Goal: Information Seeking & Learning: Learn about a topic

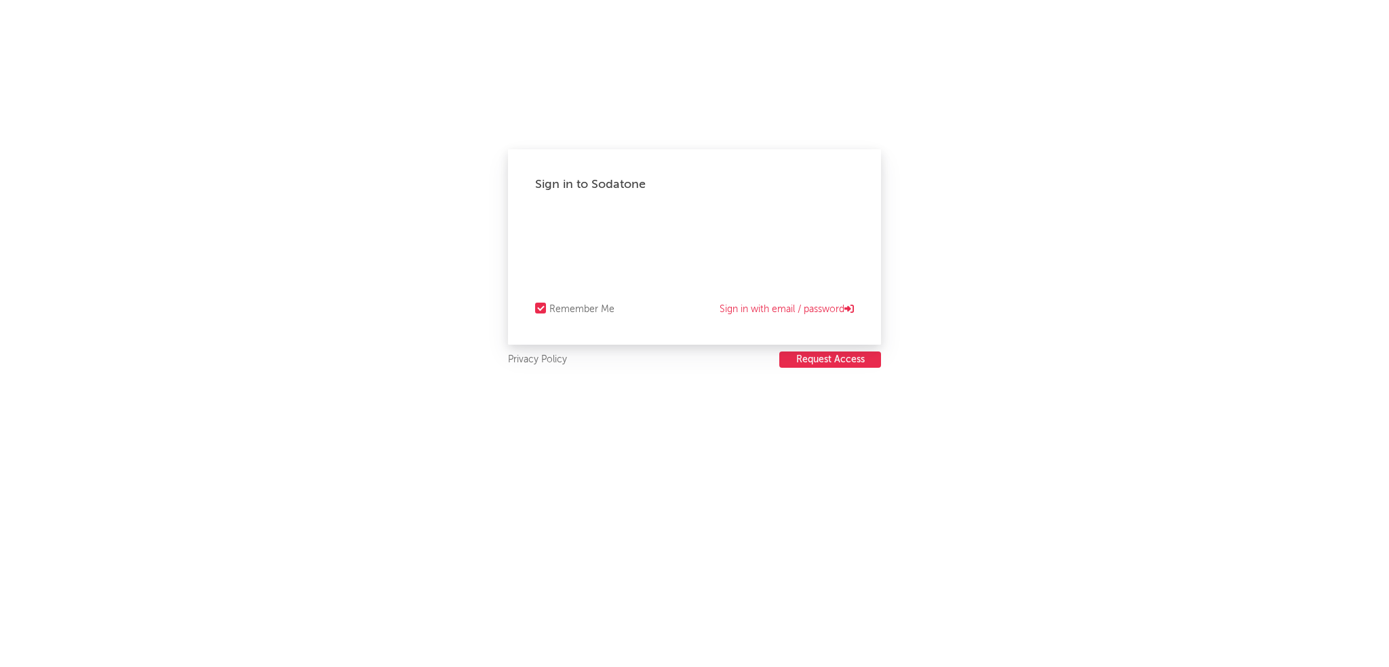
select select "recorded_music"
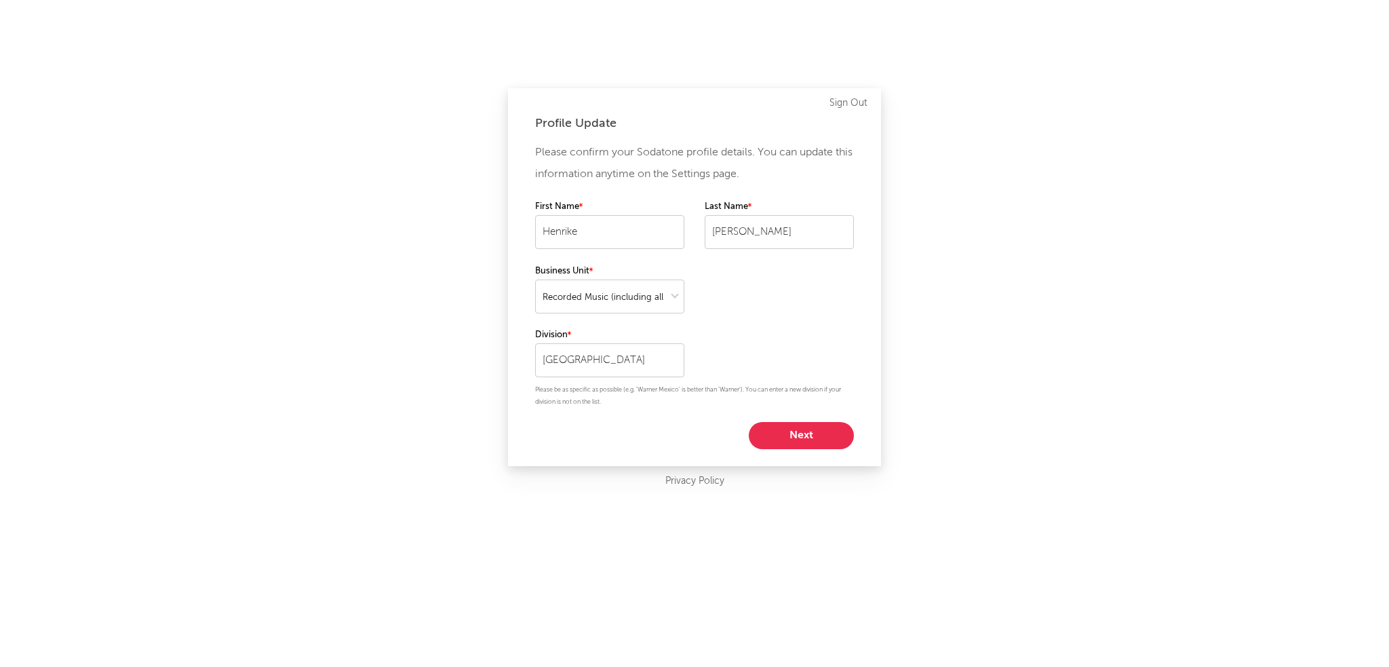
click at [774, 432] on button "Next" at bounding box center [801, 435] width 105 height 27
select select "marketing"
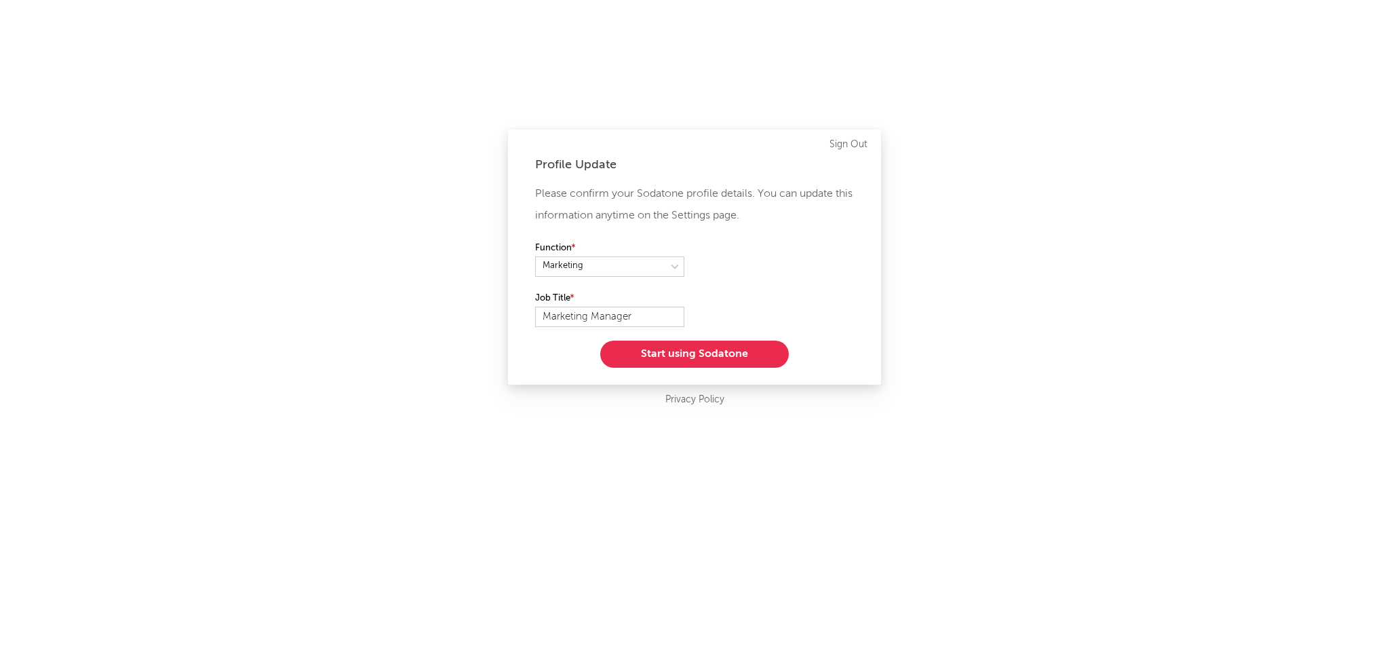
click at [694, 355] on button "Start using Sodatone" at bounding box center [694, 353] width 189 height 27
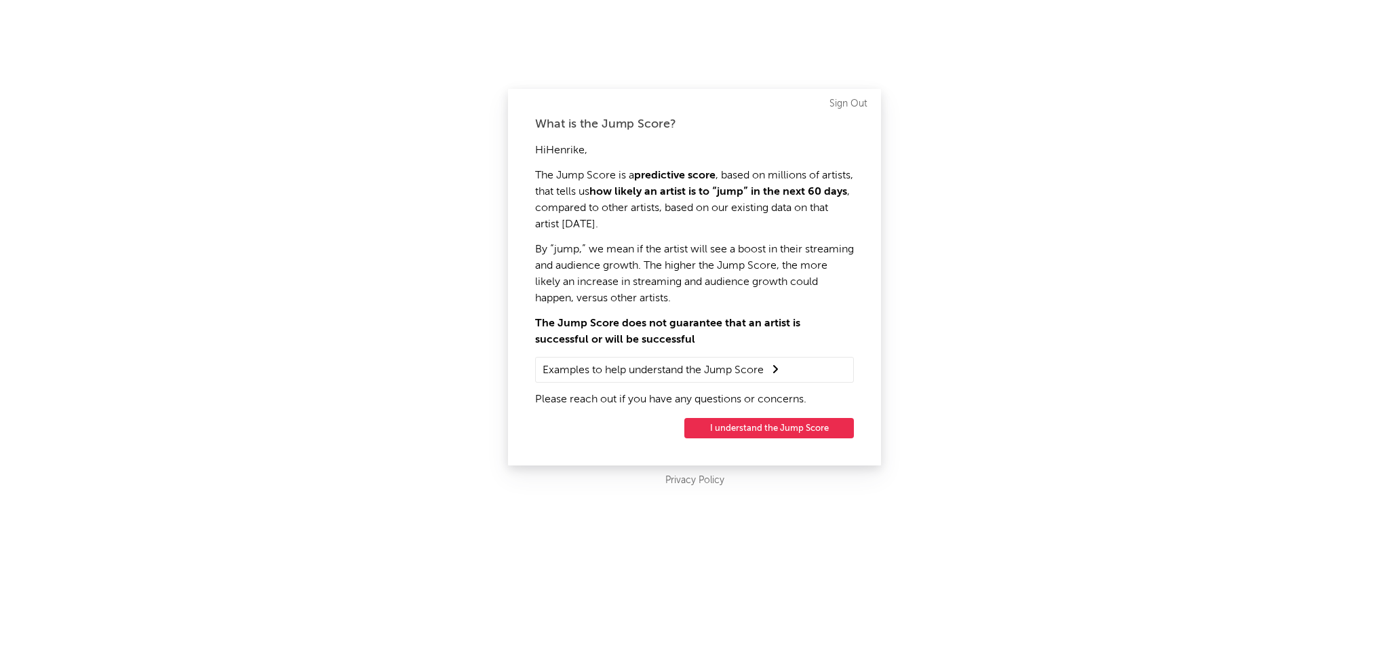
click at [732, 418] on button "I understand the Jump Score" at bounding box center [769, 428] width 170 height 20
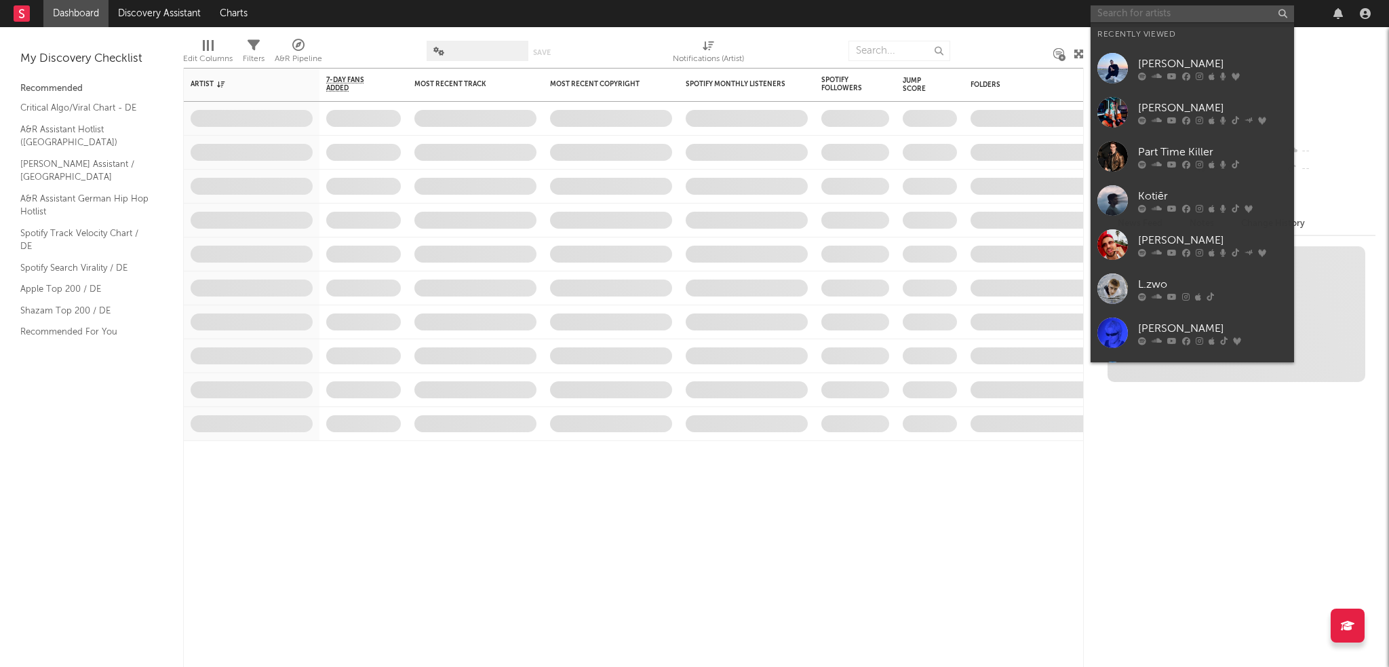
click at [1116, 18] on input "text" at bounding box center [1192, 13] width 203 height 17
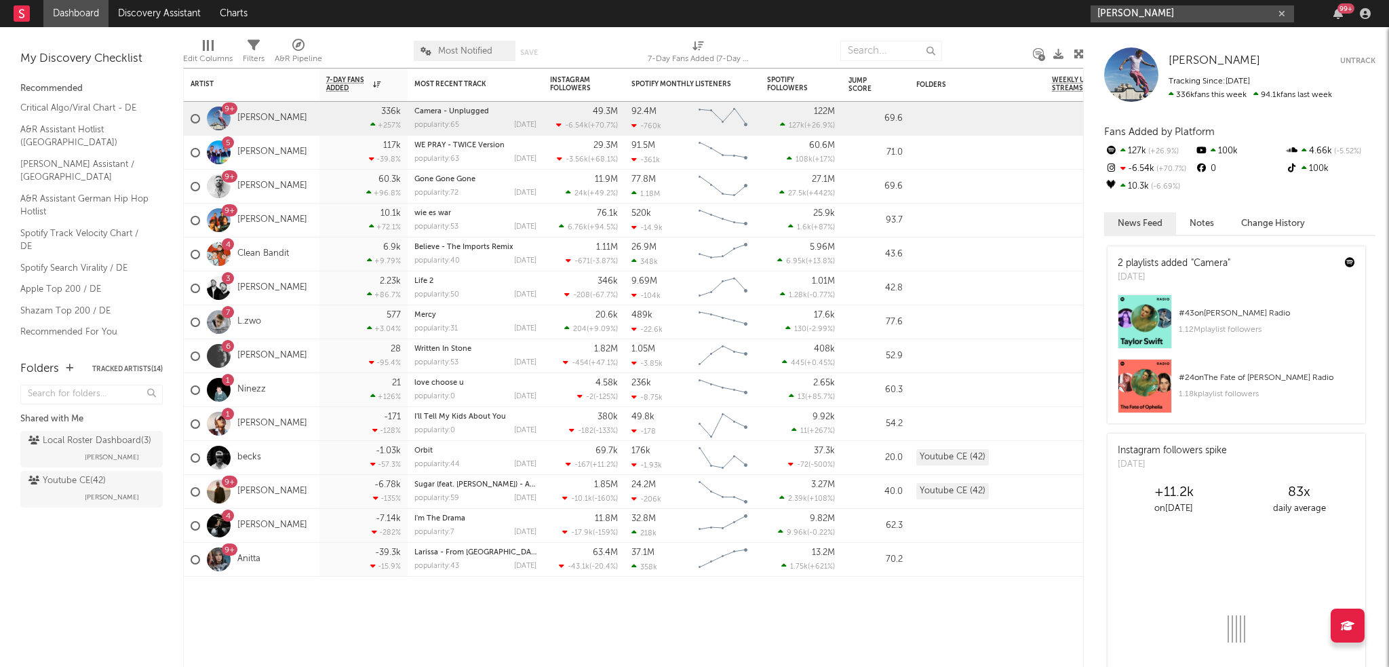
click at [1145, 16] on input "[PERSON_NAME]" at bounding box center [1192, 13] width 203 height 17
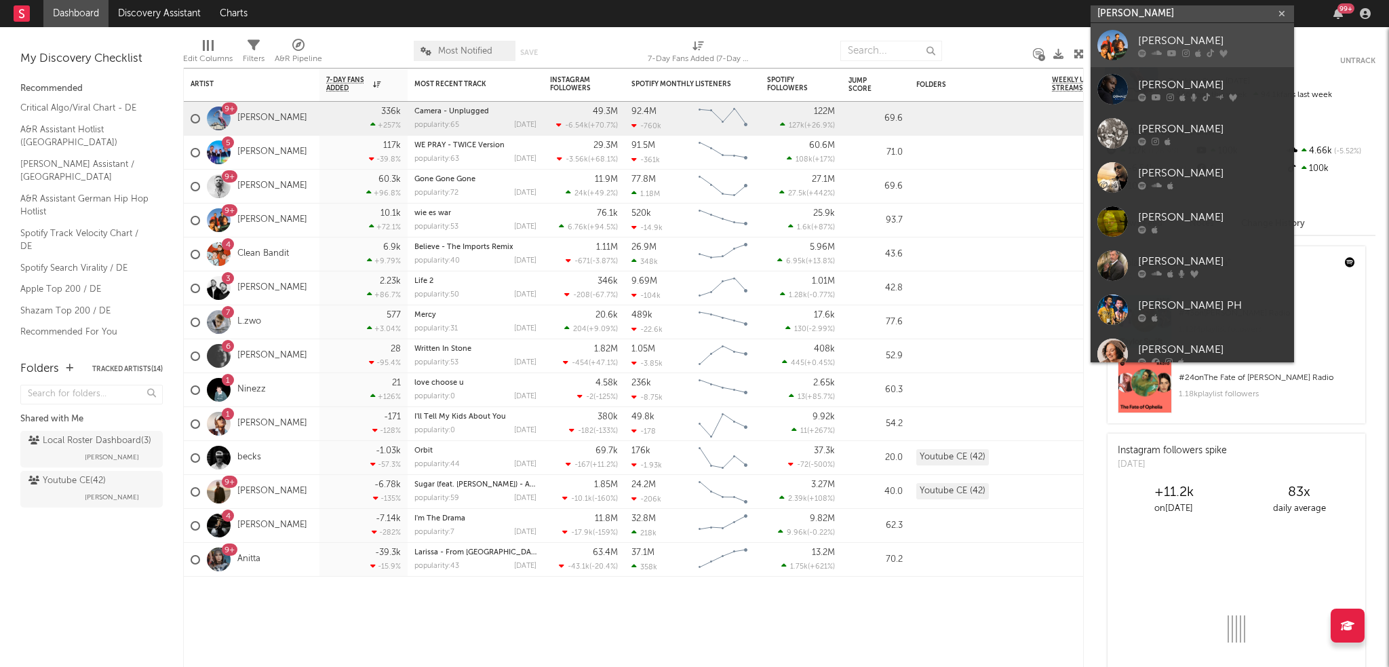
type input "[PERSON_NAME]"
click at [1147, 48] on div "[PERSON_NAME]" at bounding box center [1212, 41] width 149 height 16
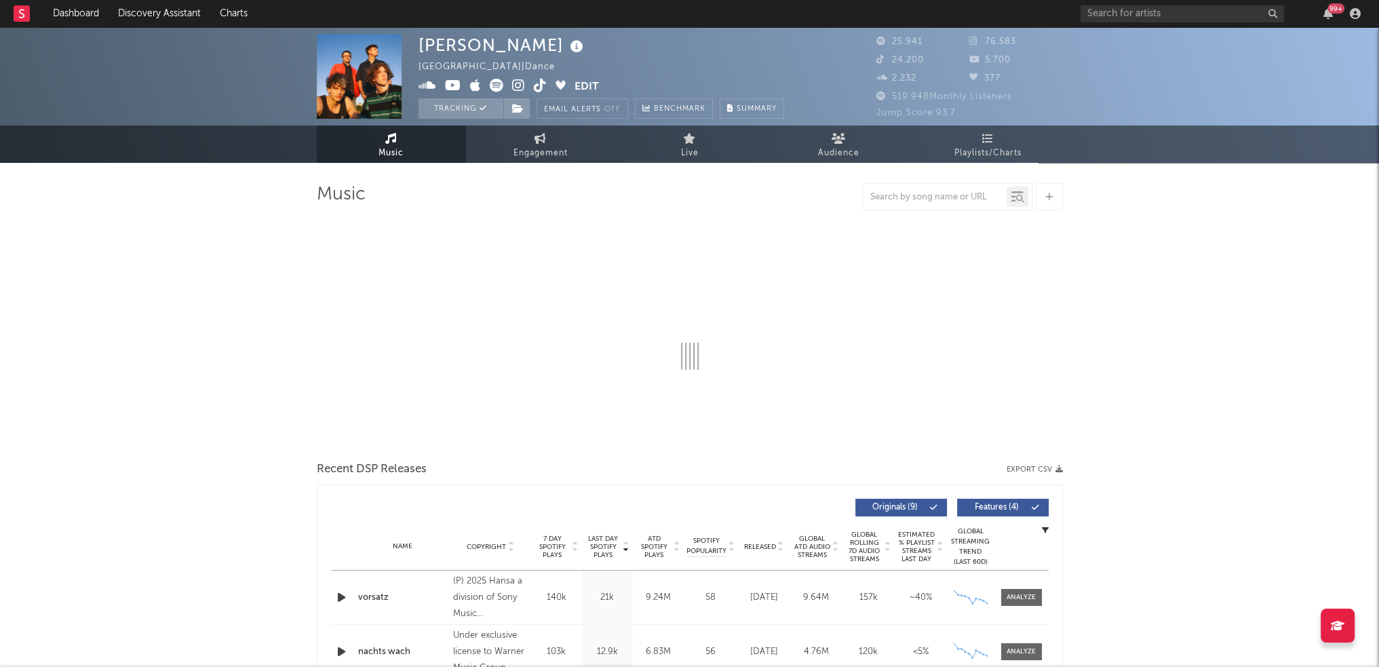
select select "6m"
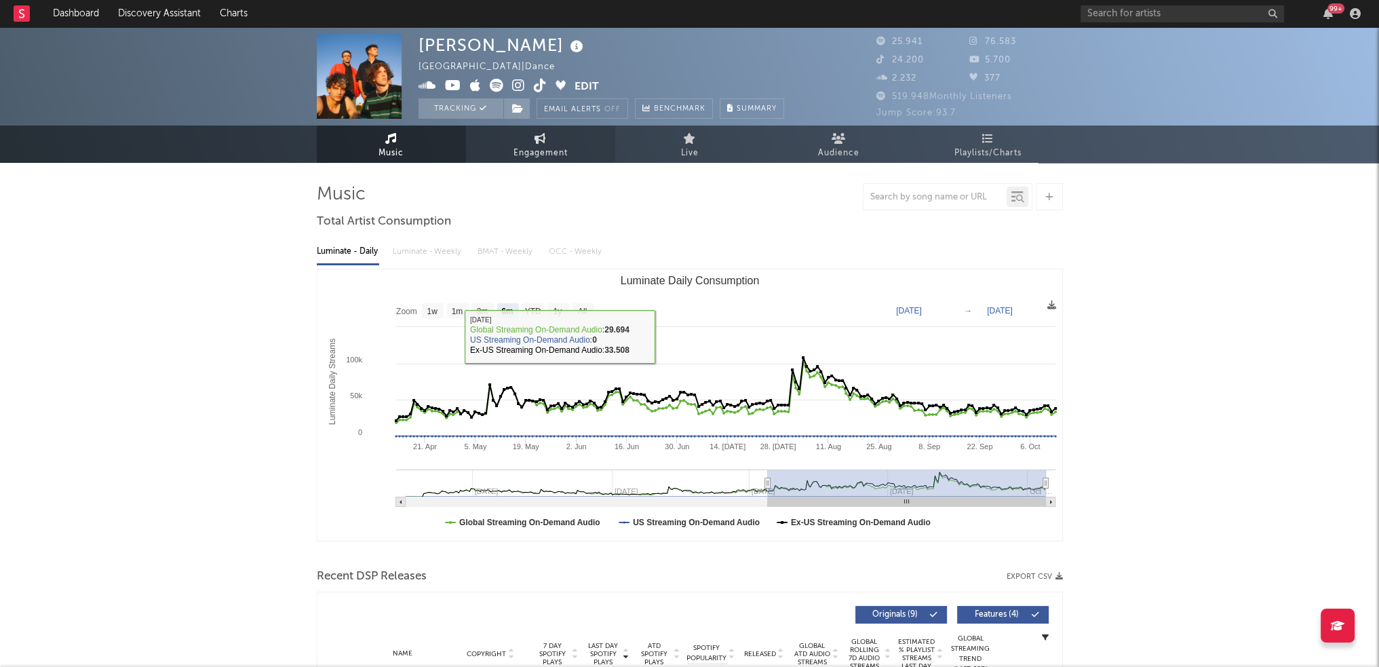
click at [533, 151] on span "Engagement" at bounding box center [540, 153] width 54 height 16
select select "1w"
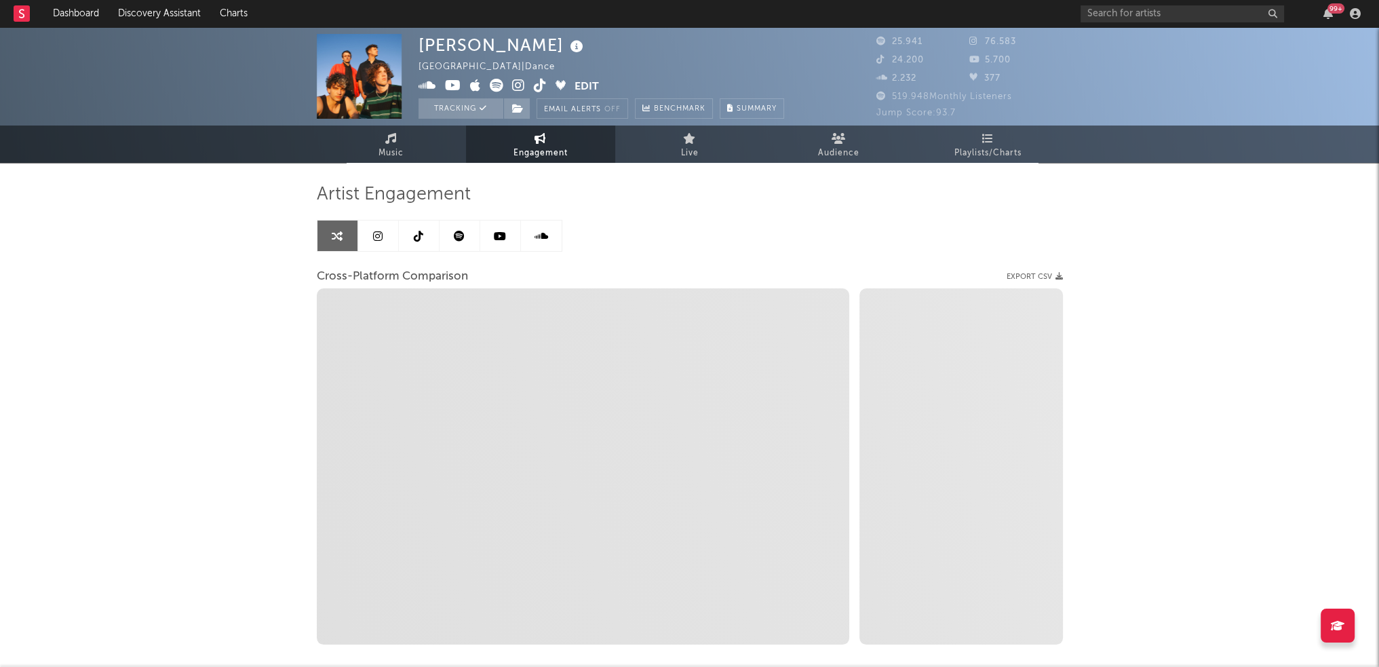
click at [372, 237] on link at bounding box center [378, 235] width 41 height 31
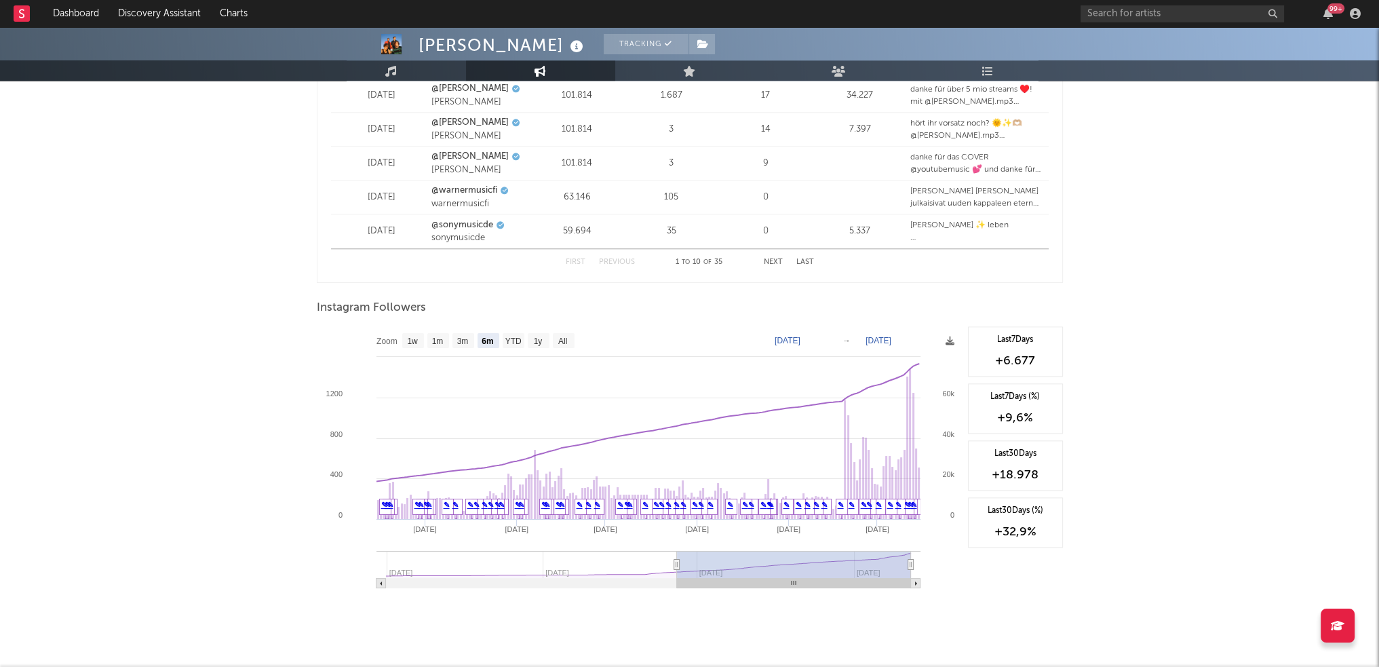
scroll to position [1907, 0]
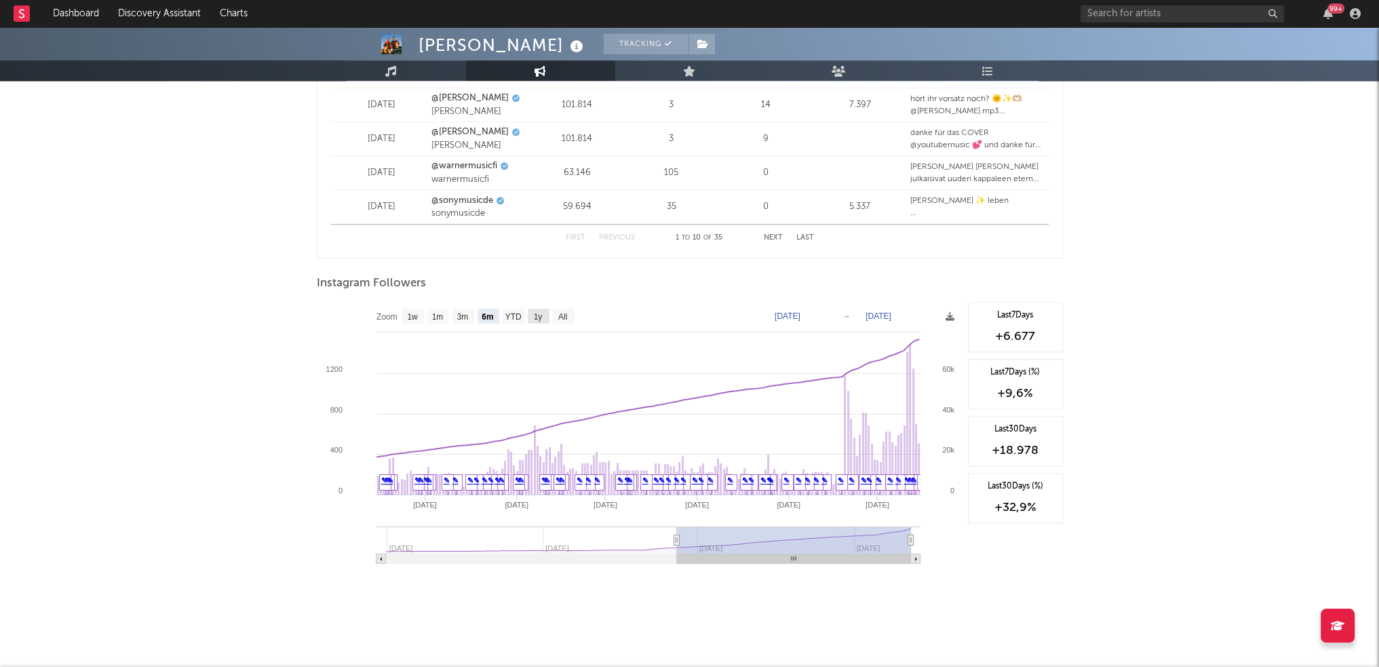
click at [537, 317] on text "1y" at bounding box center [537, 316] width 9 height 9
select select "1y"
type input "[DATE]"
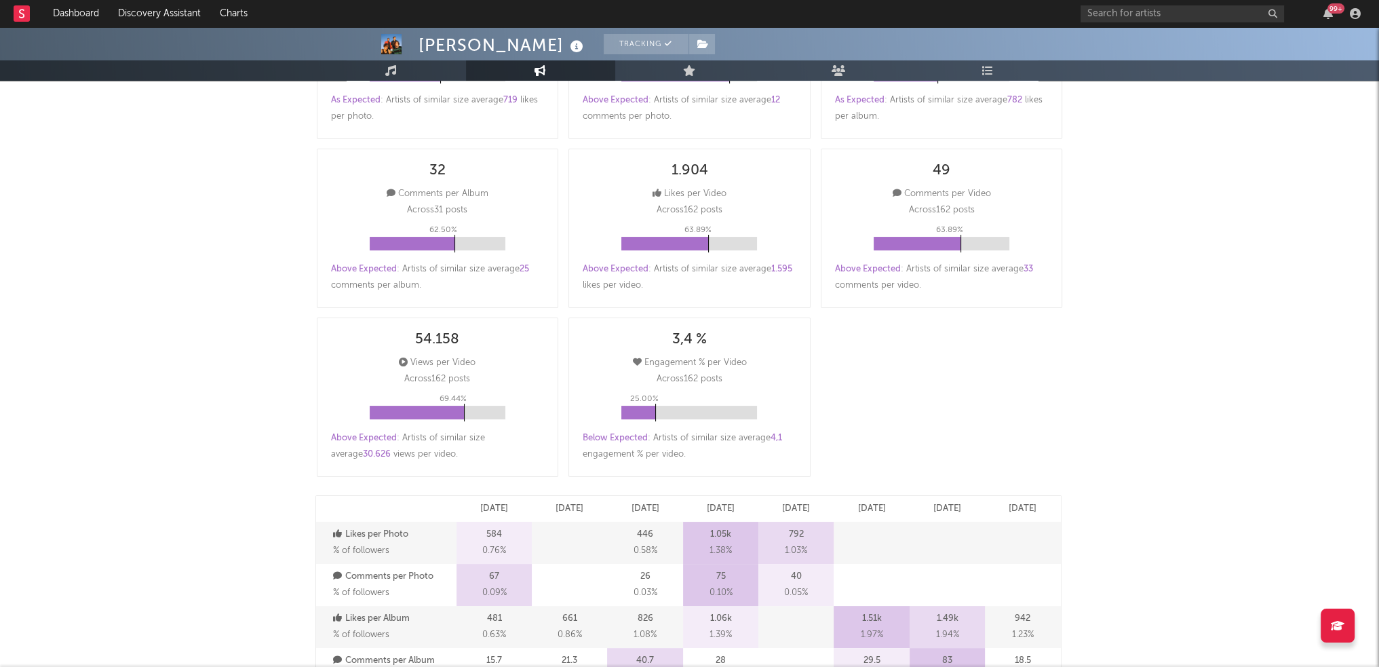
scroll to position [0, 0]
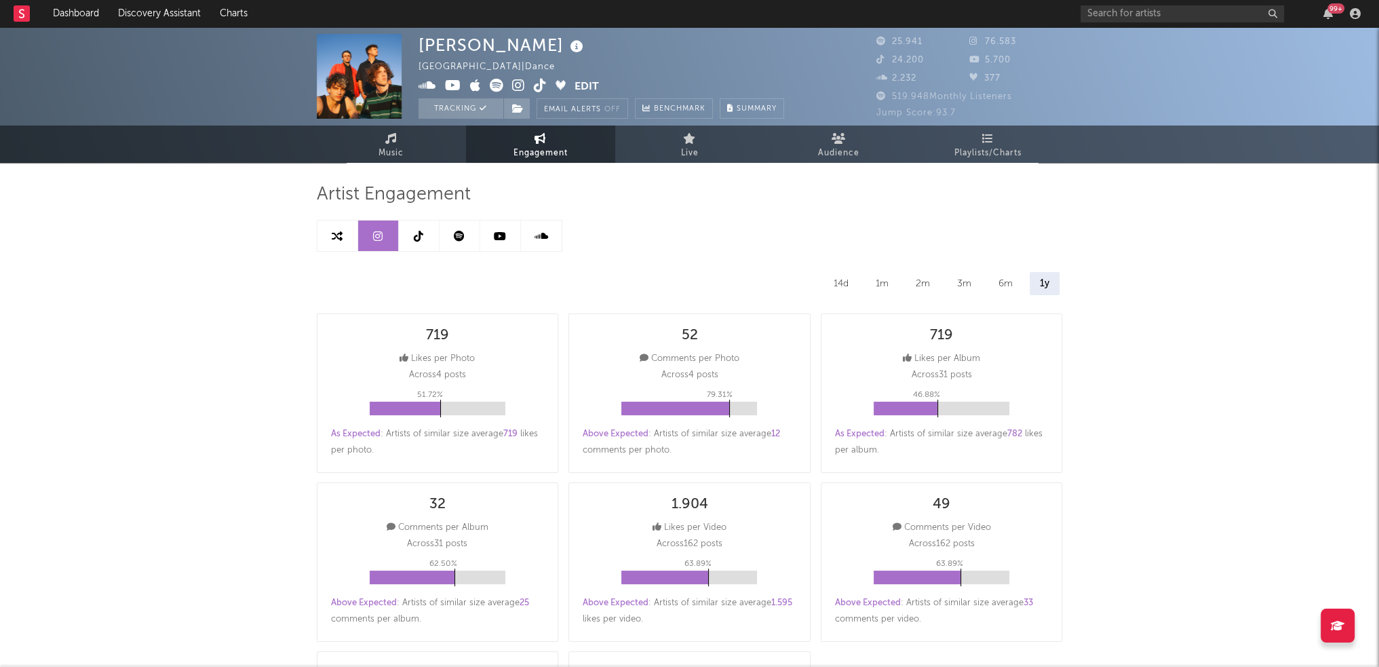
click at [426, 236] on link at bounding box center [419, 235] width 41 height 31
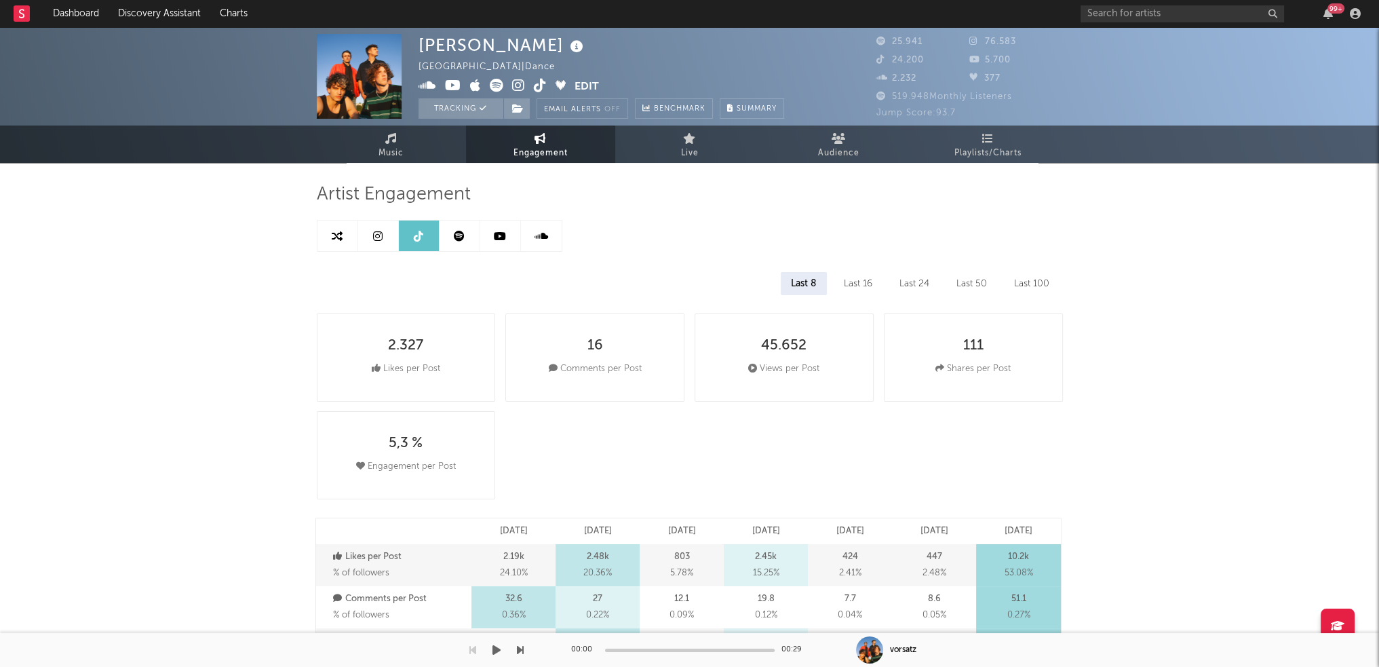
select select "6m"
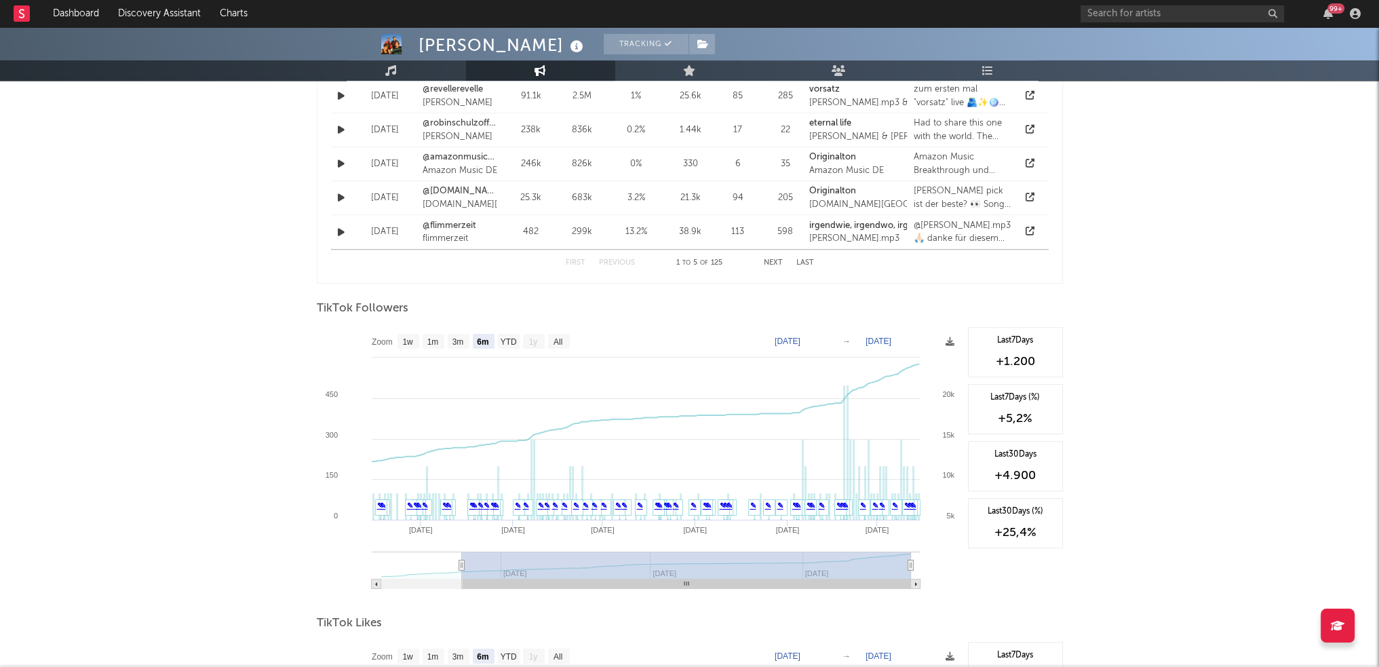
scroll to position [1091, 0]
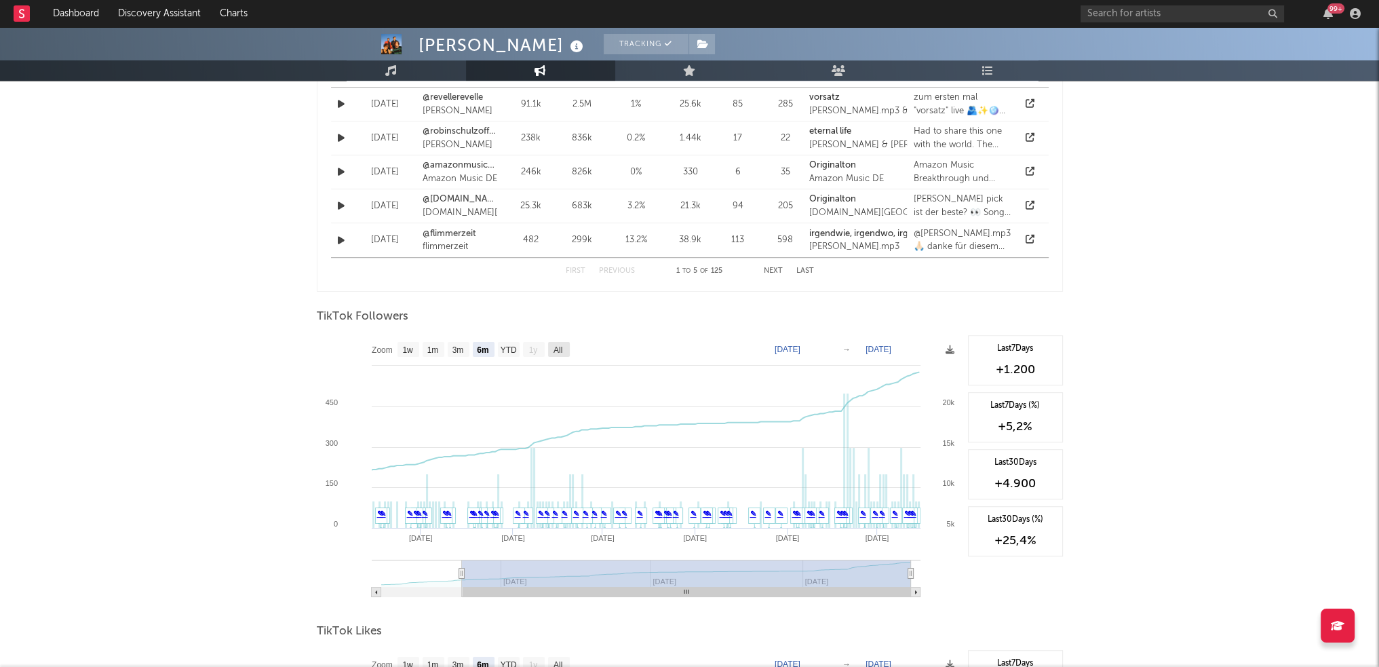
click at [553, 349] on text "All" at bounding box center [557, 349] width 9 height 9
select select "All"
type input "[DATE]"
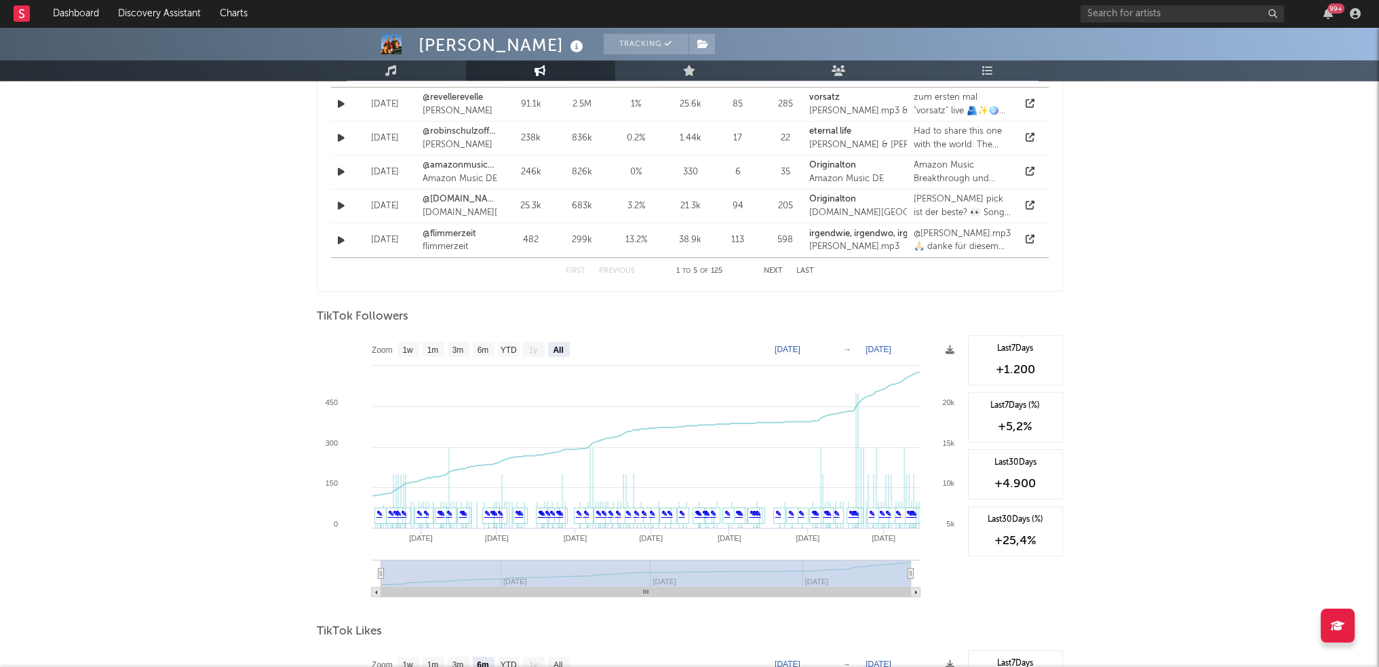
click at [530, 349] on text "1y" at bounding box center [532, 349] width 9 height 9
click at [515, 347] on text "YTD" at bounding box center [508, 349] width 16 height 9
click at [509, 348] on text "YTD" at bounding box center [508, 349] width 16 height 9
click at [486, 349] on text "6m" at bounding box center [483, 349] width 12 height 9
select select "6m"
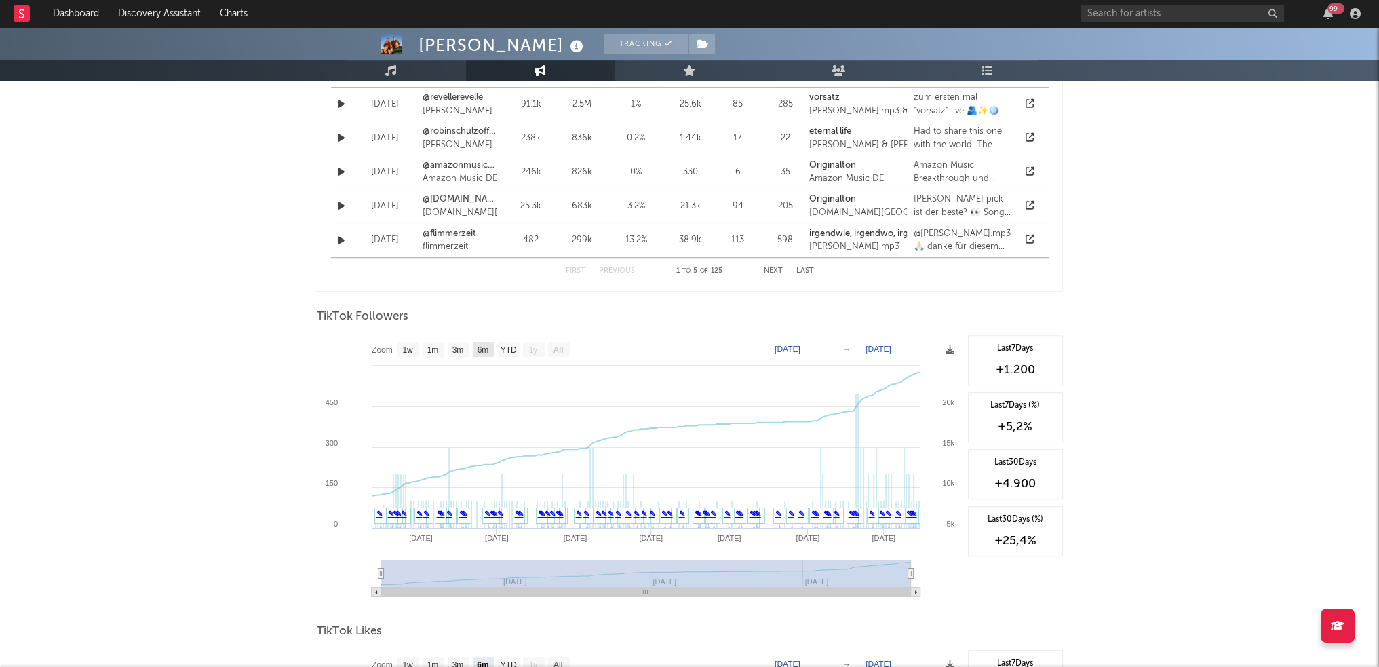
type input "[DATE]"
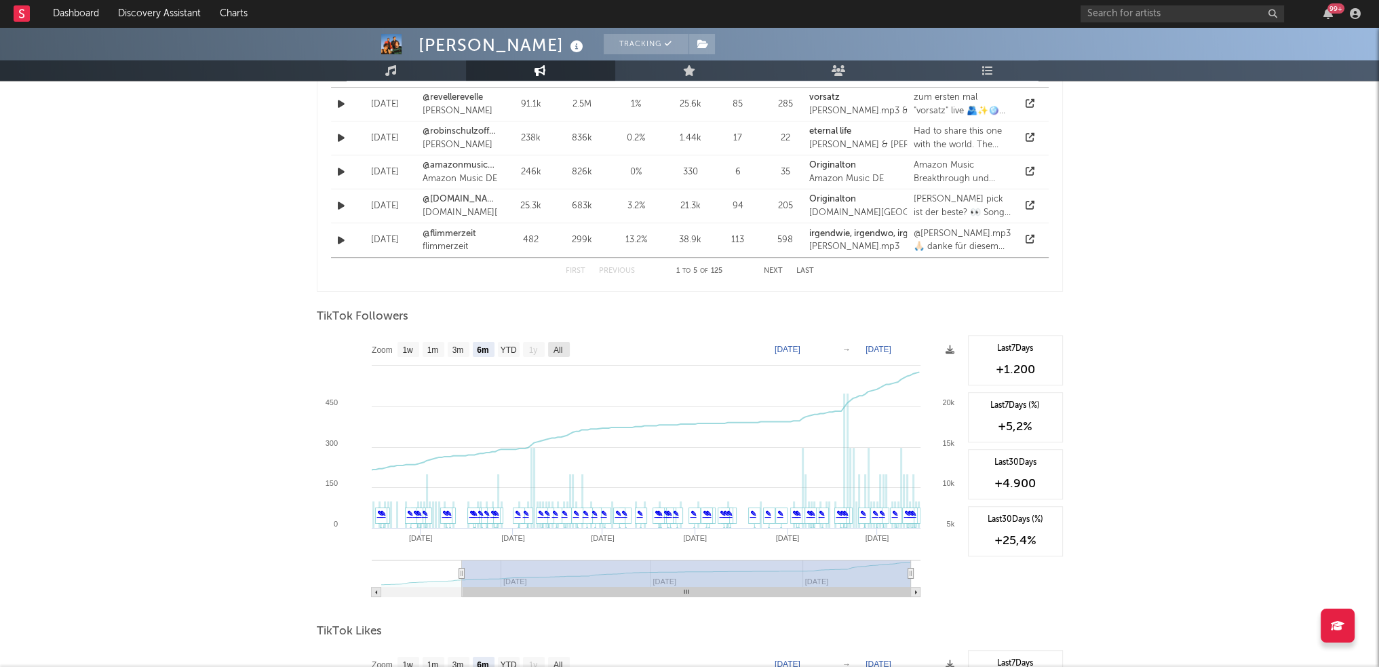
click at [555, 351] on text "All" at bounding box center [557, 349] width 9 height 9
select select "All"
type input "[DATE]"
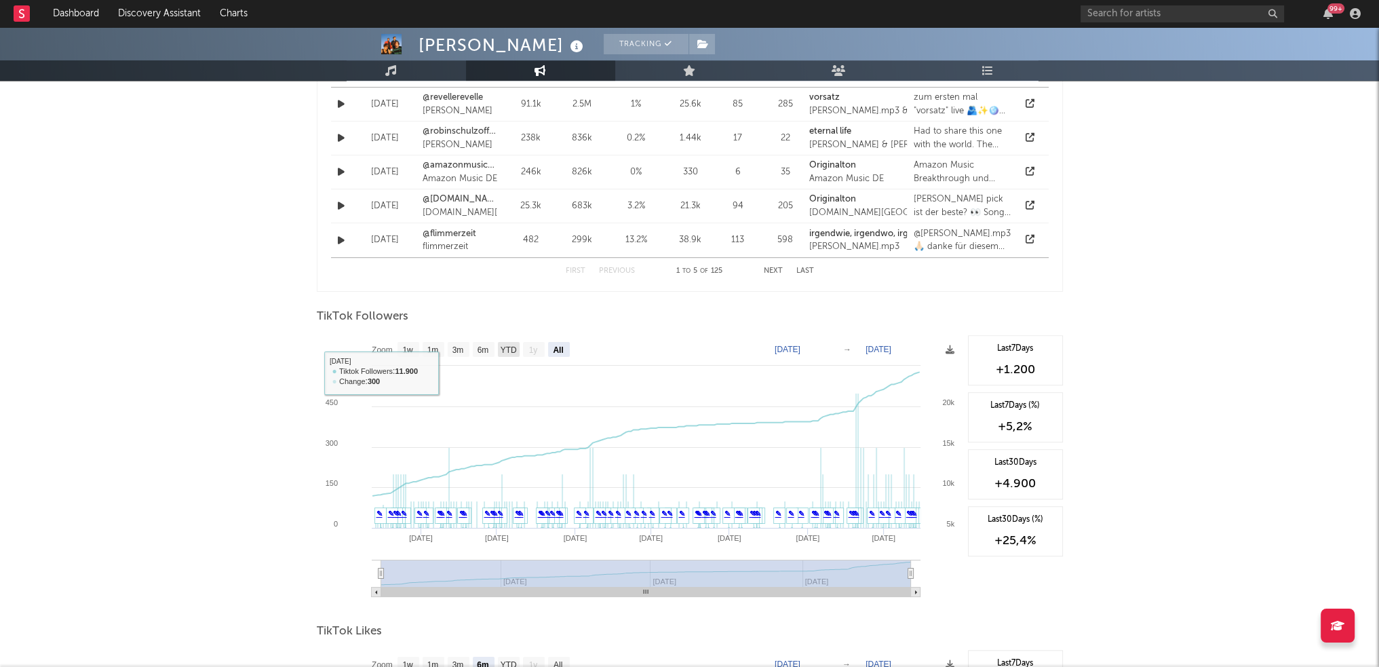
click at [500, 349] on text "YTD" at bounding box center [508, 349] width 16 height 9
select select "YTD"
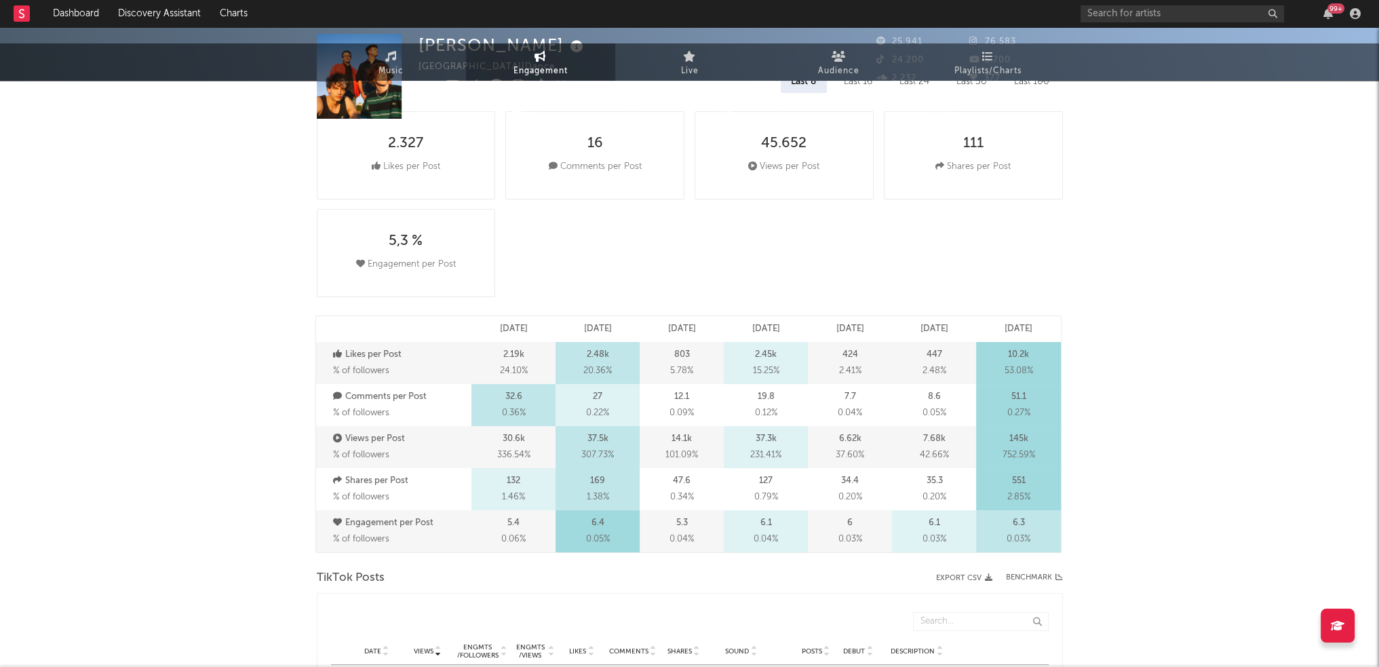
scroll to position [0, 0]
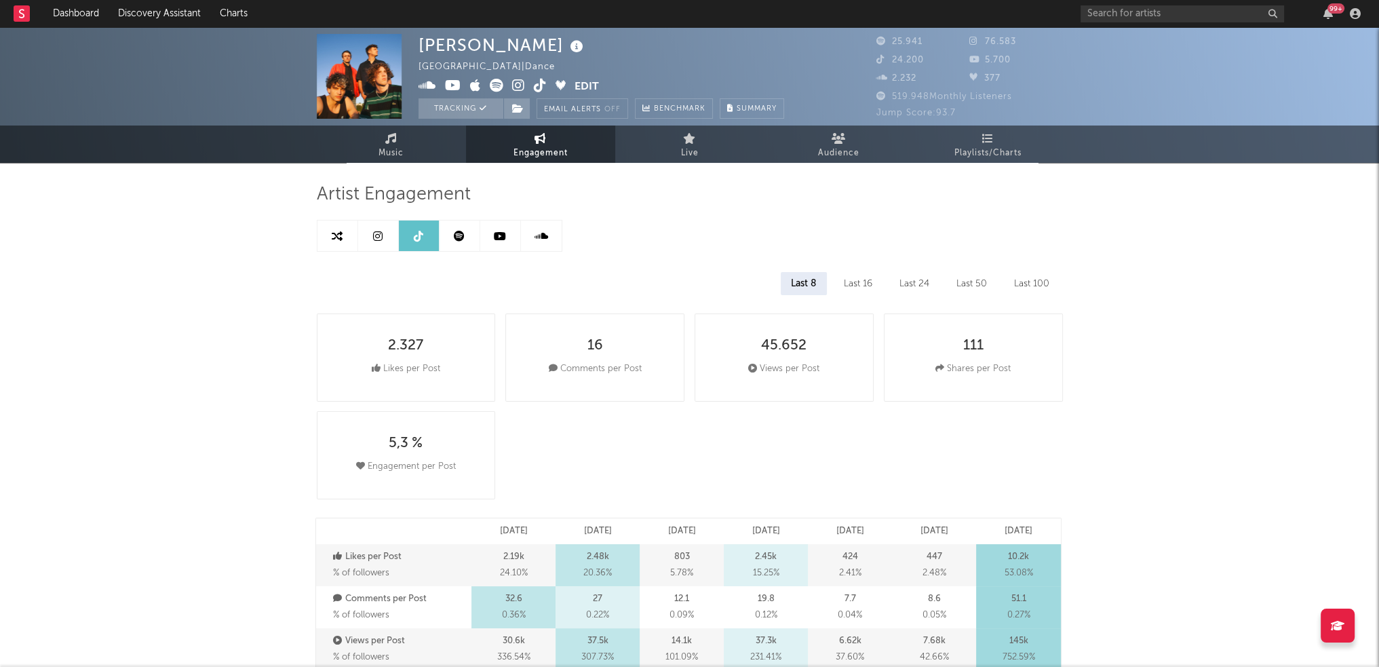
click at [467, 224] on link at bounding box center [459, 235] width 41 height 31
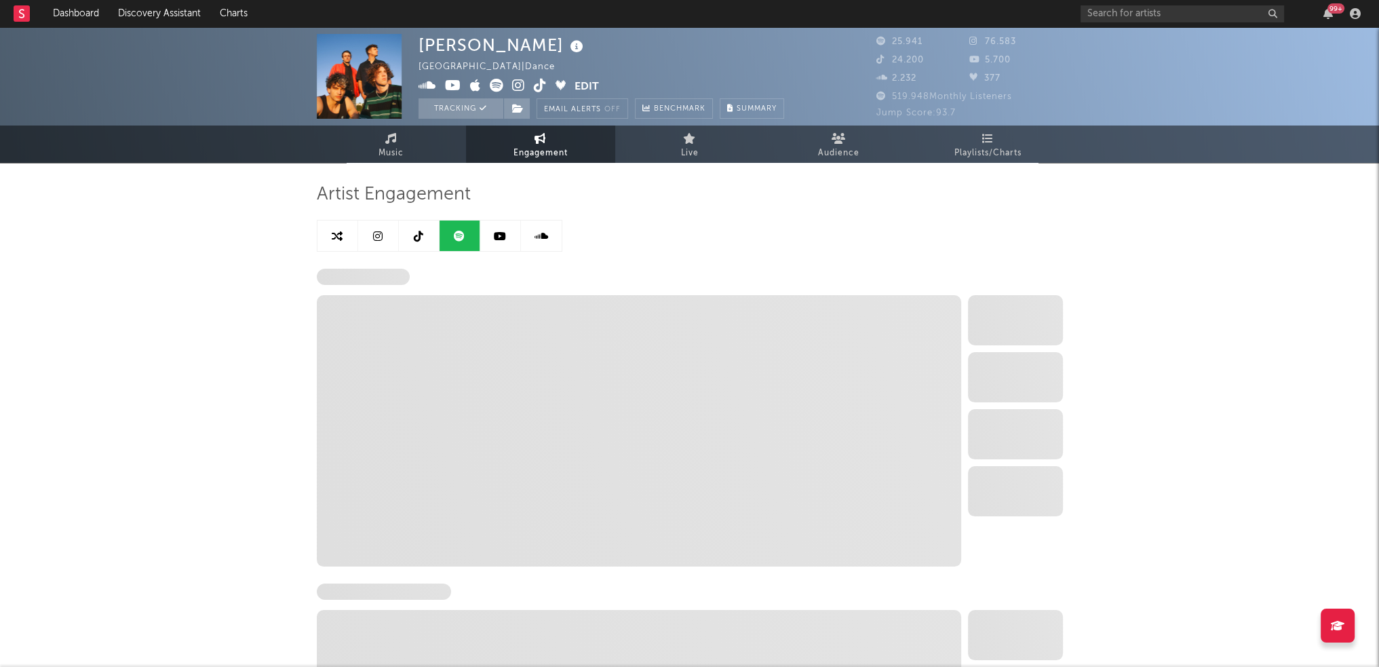
select select "6m"
select select "1w"
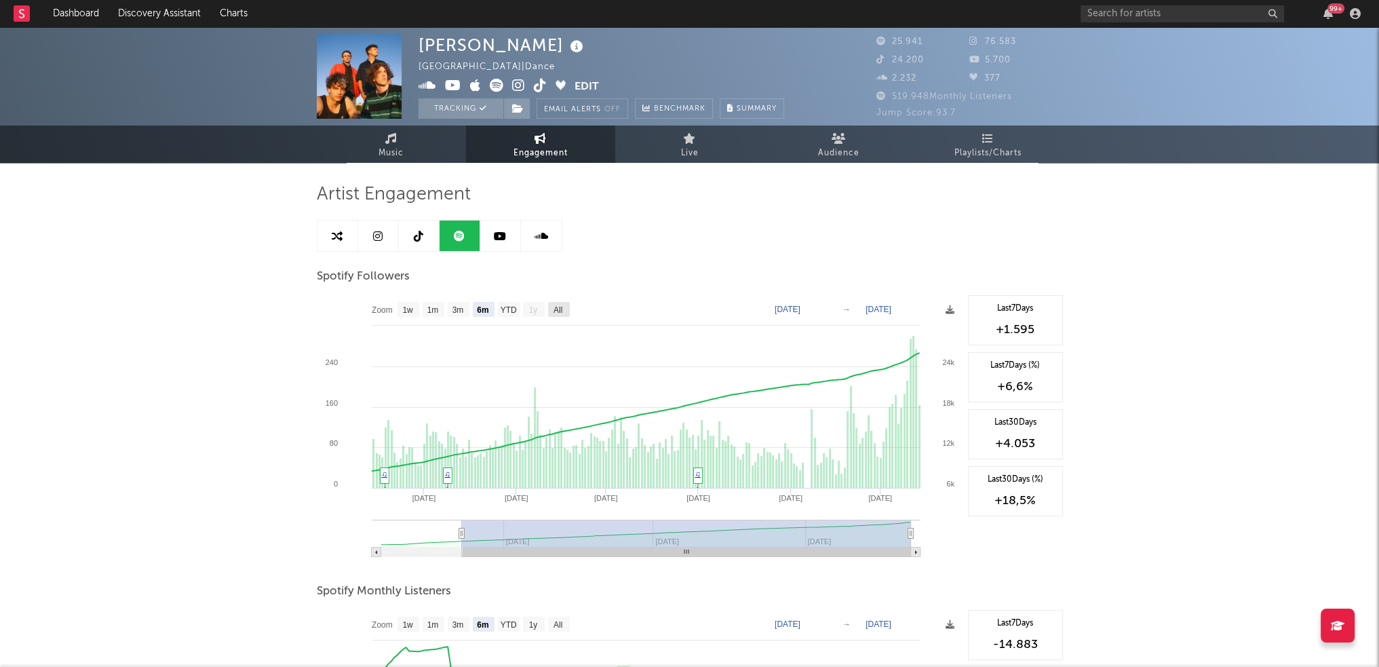
click at [554, 309] on text "All" at bounding box center [557, 309] width 9 height 9
select select "All"
type input "[DATE]"
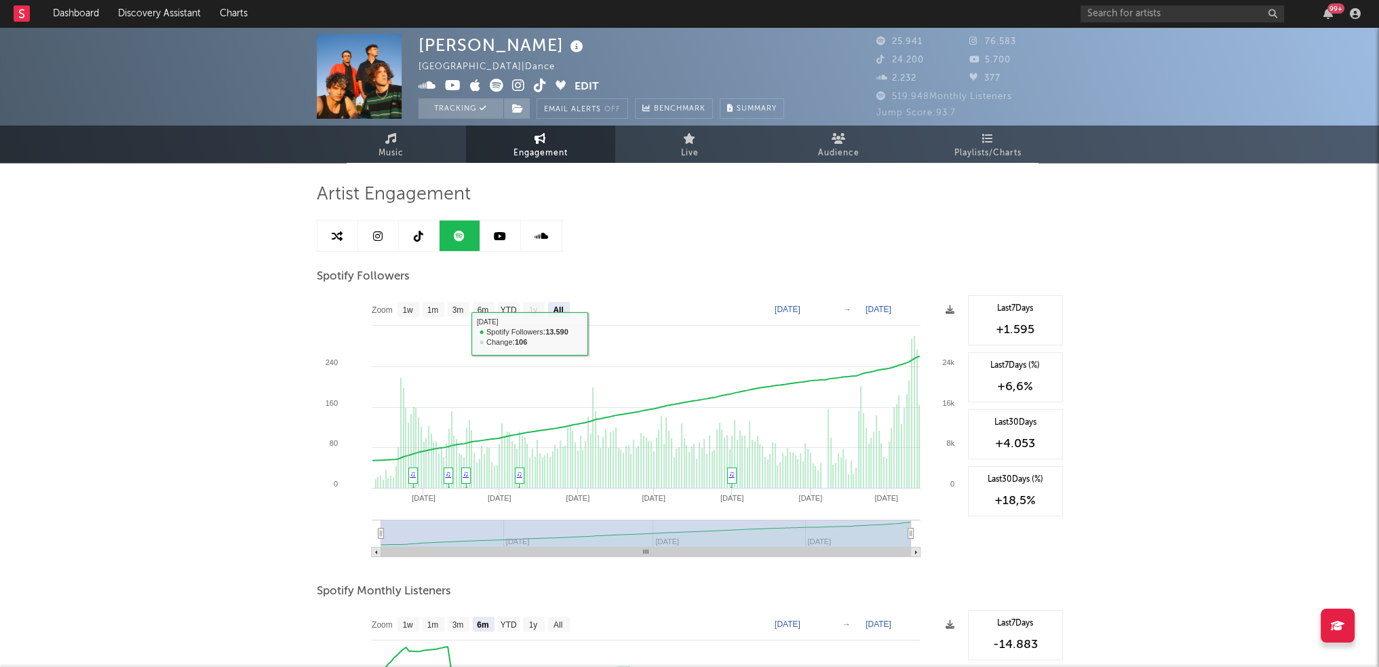
click at [497, 236] on icon at bounding box center [500, 236] width 12 height 11
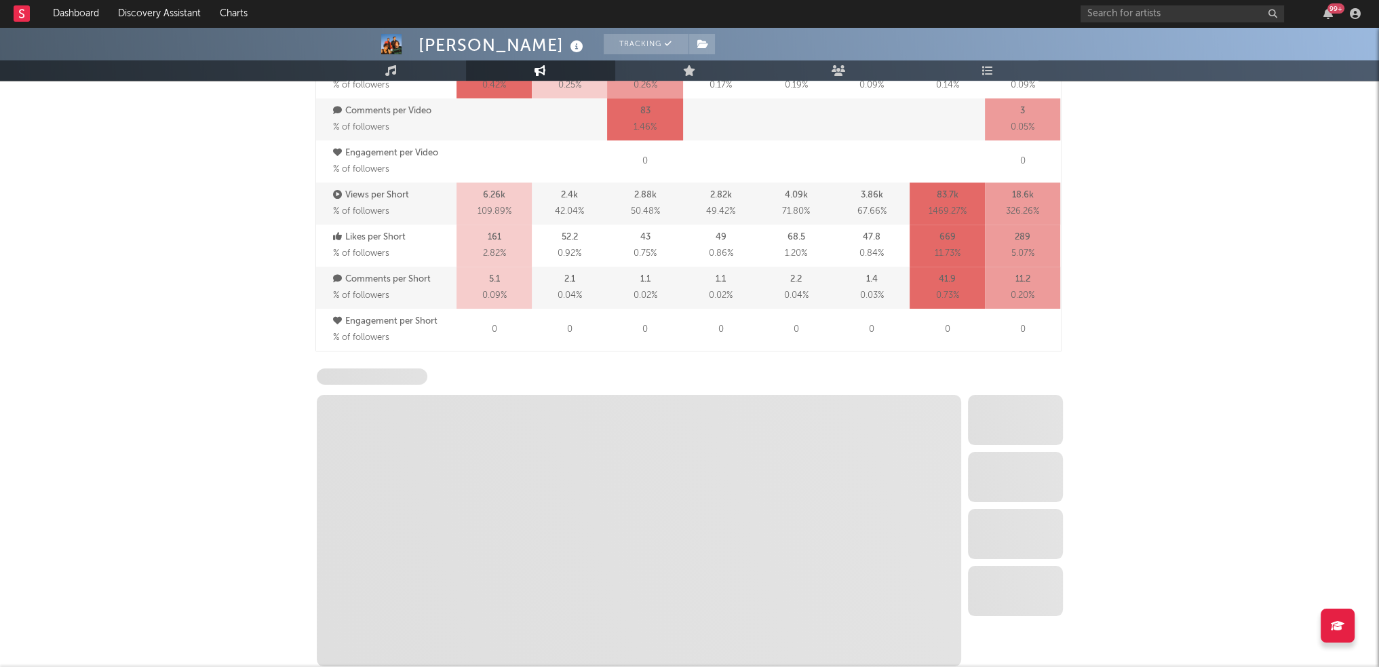
select select "6m"
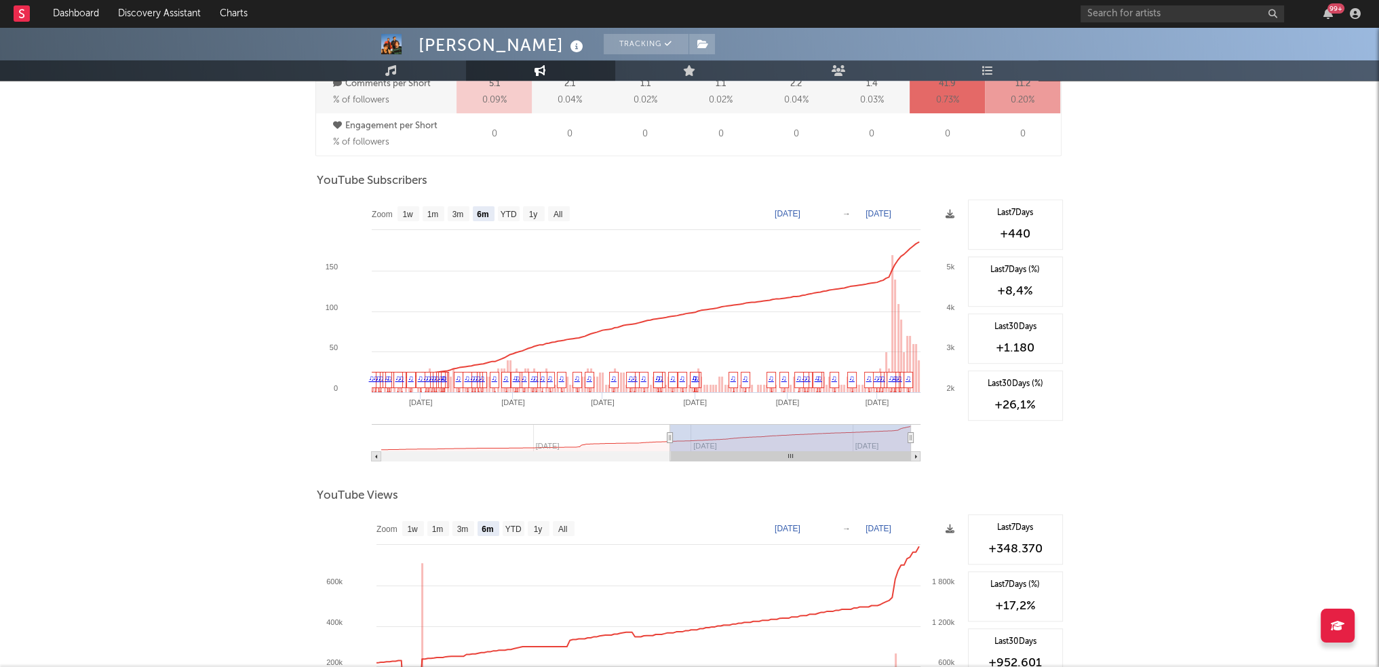
scroll to position [1036, 0]
click at [562, 211] on text "All" at bounding box center [557, 214] width 9 height 9
select select "All"
type input "[DATE]"
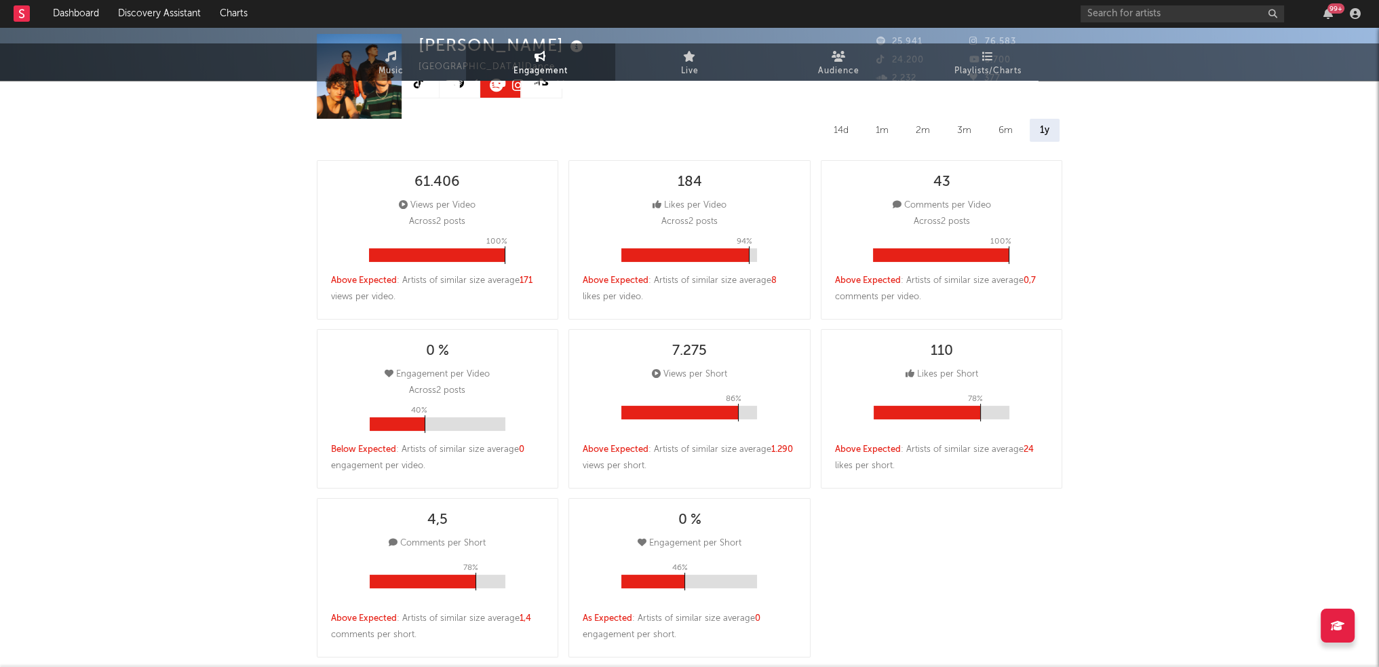
scroll to position [0, 0]
